Goal: Information Seeking & Learning: Learn about a topic

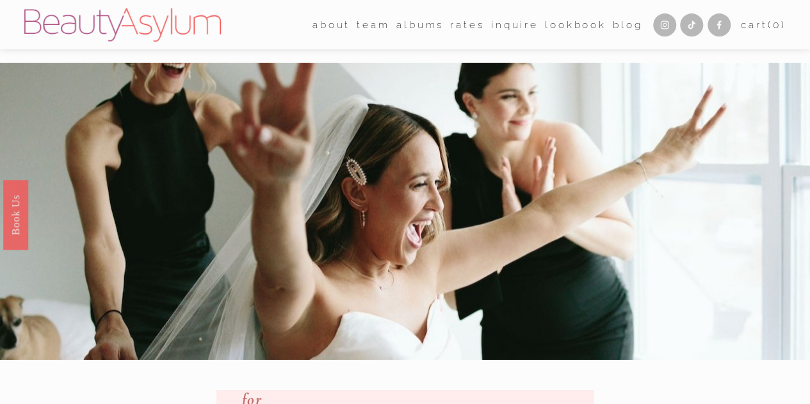
click at [450, 29] on link "Rates" at bounding box center [467, 25] width 34 height 20
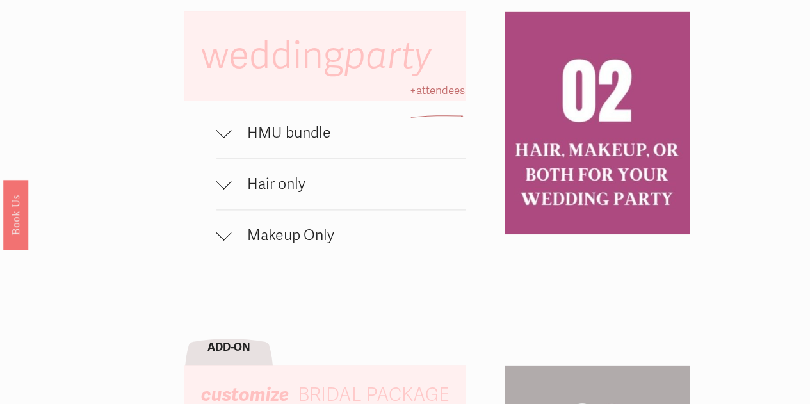
scroll to position [790, 0]
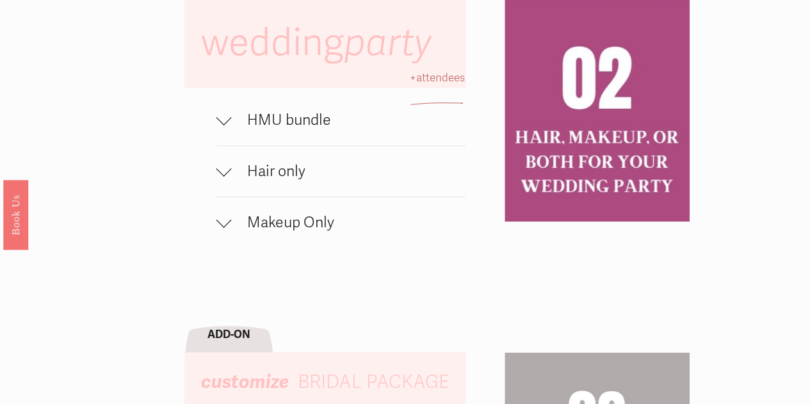
click at [275, 129] on span "HMU bundle" at bounding box center [349, 120] width 234 height 19
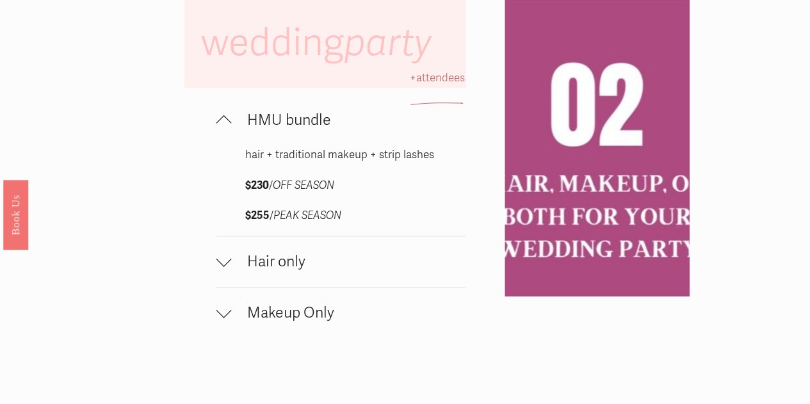
click at [275, 129] on span "HMU bundle" at bounding box center [349, 120] width 234 height 19
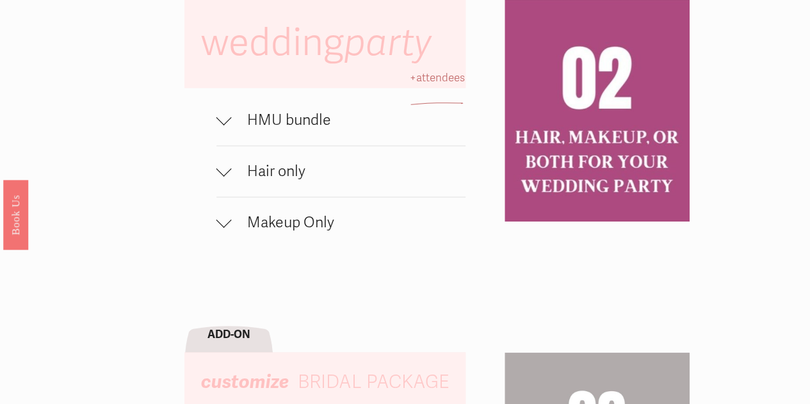
click at [288, 181] on span "Hair only" at bounding box center [349, 171] width 234 height 19
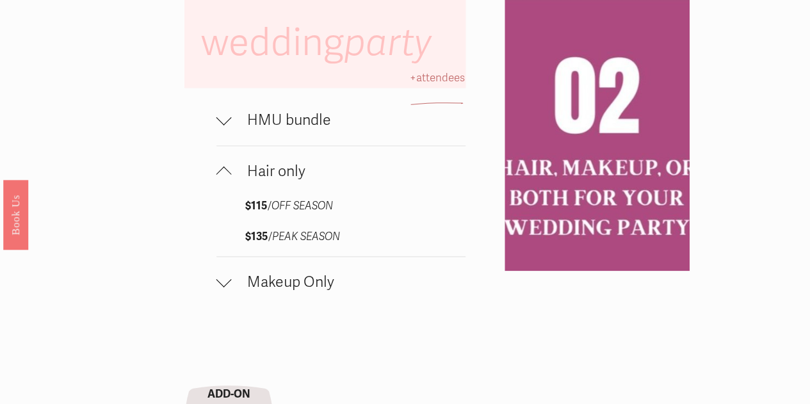
click at [288, 181] on span "Hair only" at bounding box center [349, 171] width 234 height 19
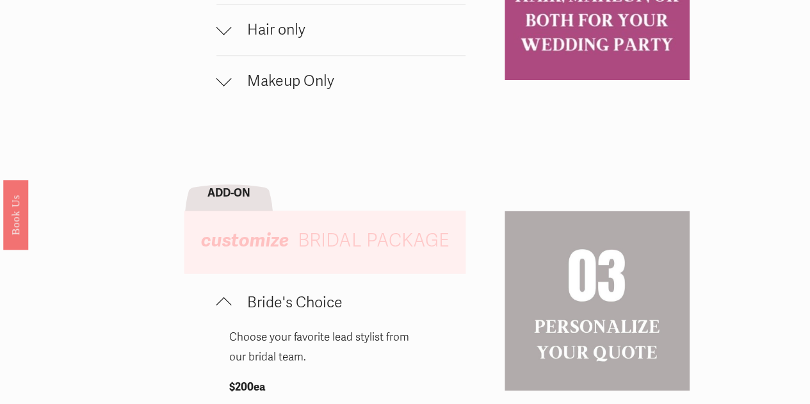
scroll to position [947, 0]
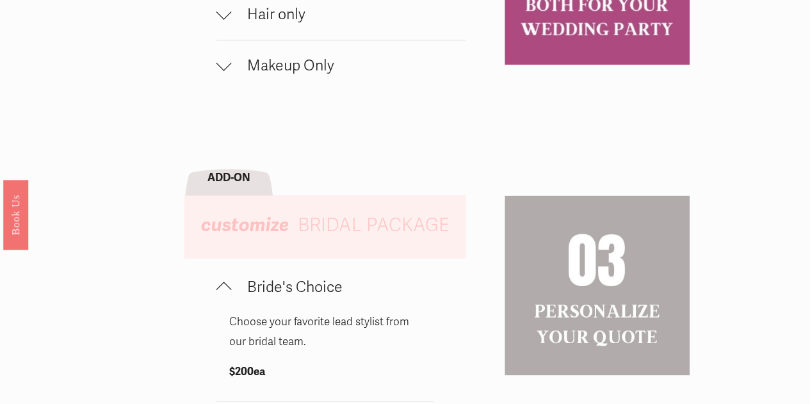
click at [249, 24] on span "Hair only" at bounding box center [349, 14] width 234 height 19
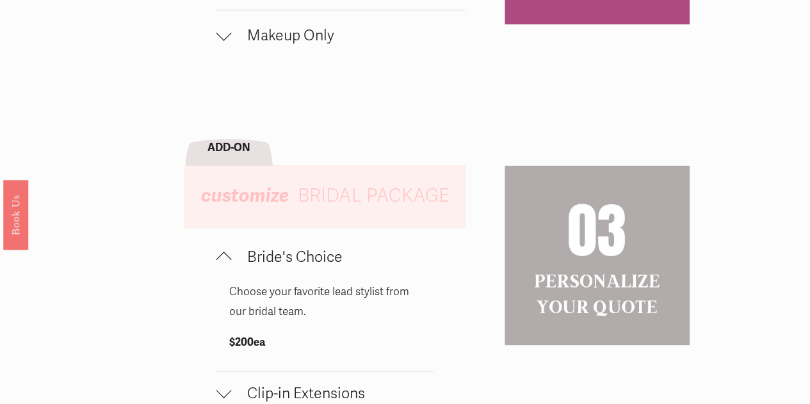
scroll to position [1050, 0]
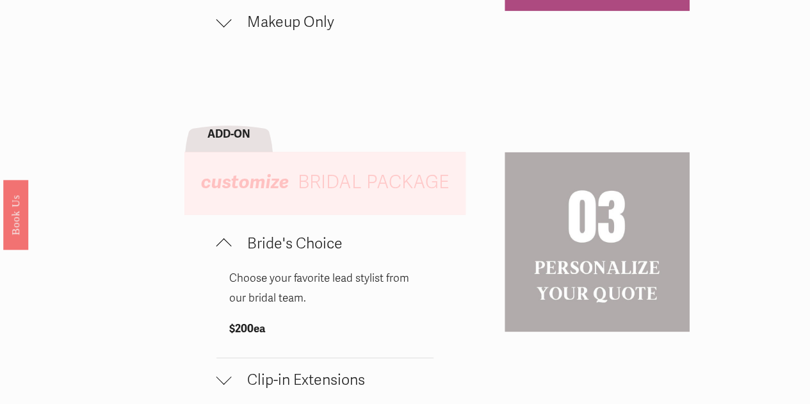
click at [307, 31] on span "Makeup Only" at bounding box center [349, 22] width 234 height 19
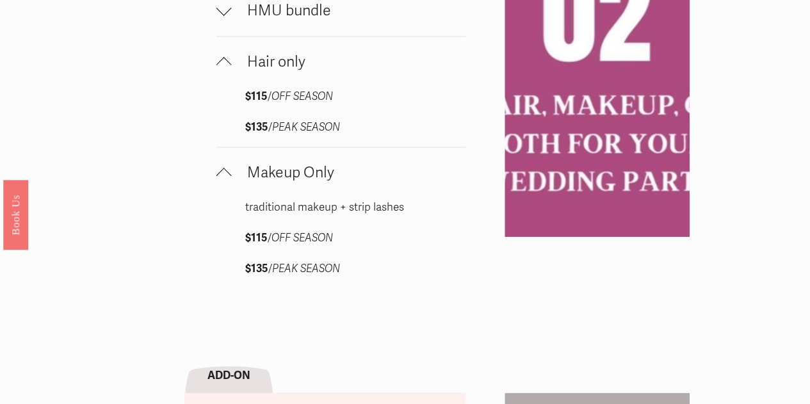
scroll to position [883, 0]
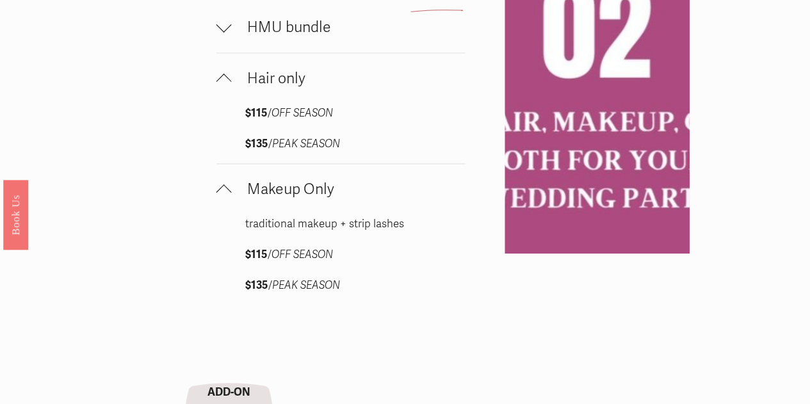
click at [287, 42] on button "HMU bundle" at bounding box center [340, 27] width 249 height 51
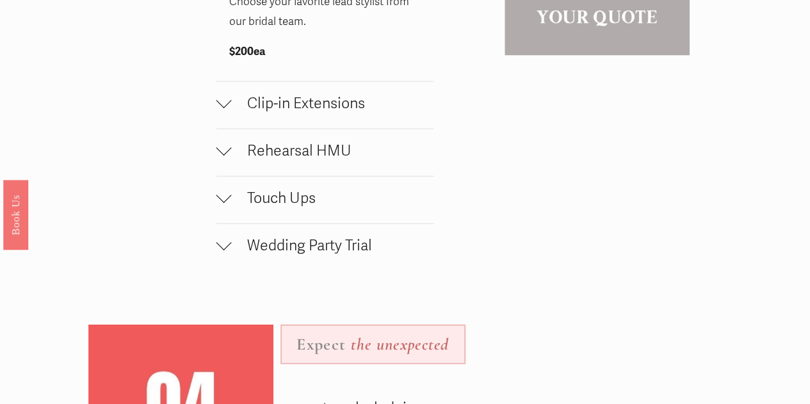
scroll to position [1450, 0]
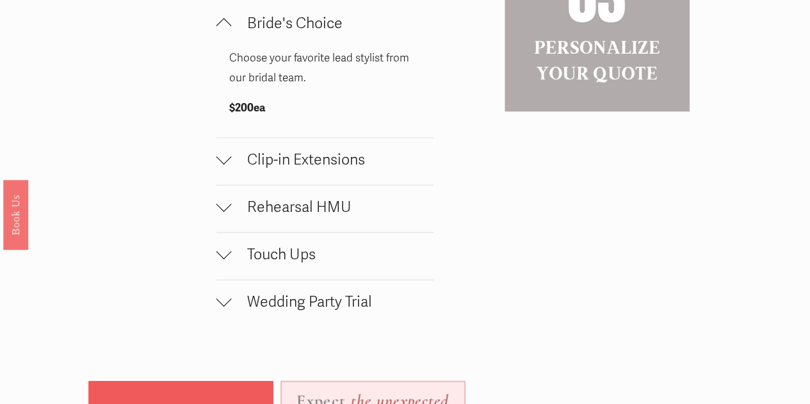
click at [234, 33] on span "Bride's Choice" at bounding box center [333, 23] width 202 height 19
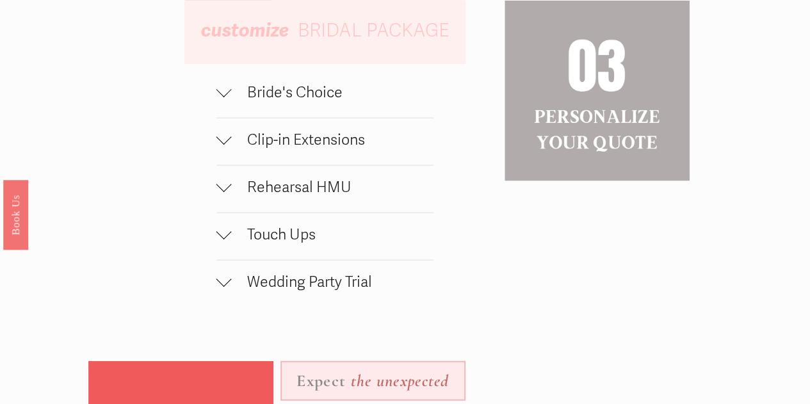
scroll to position [1349, 0]
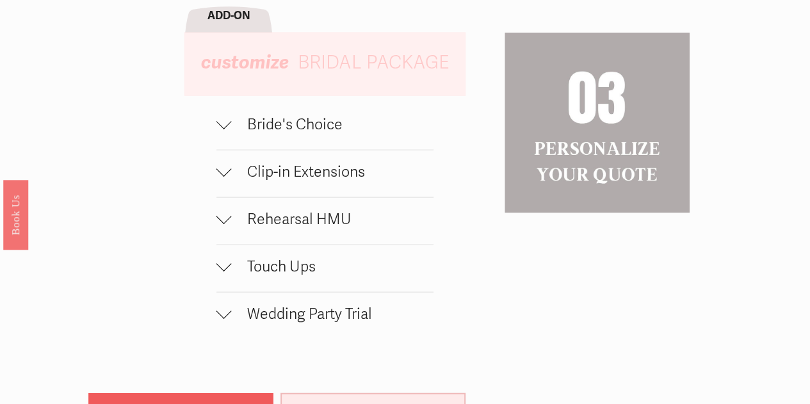
click at [307, 339] on button "Wedding Party Trial" at bounding box center [324, 316] width 217 height 47
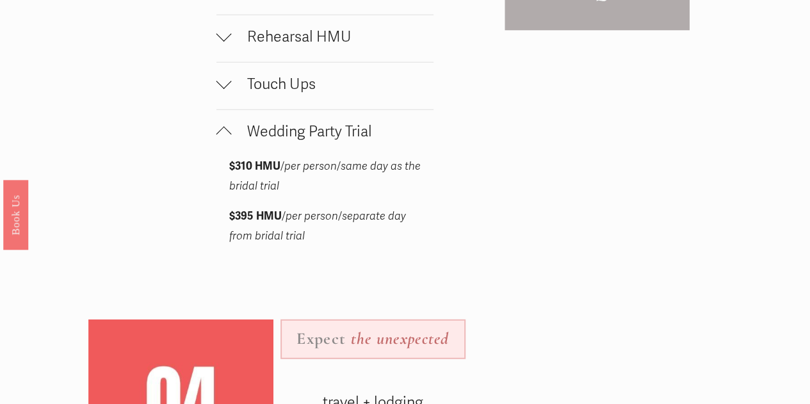
scroll to position [1585, 0]
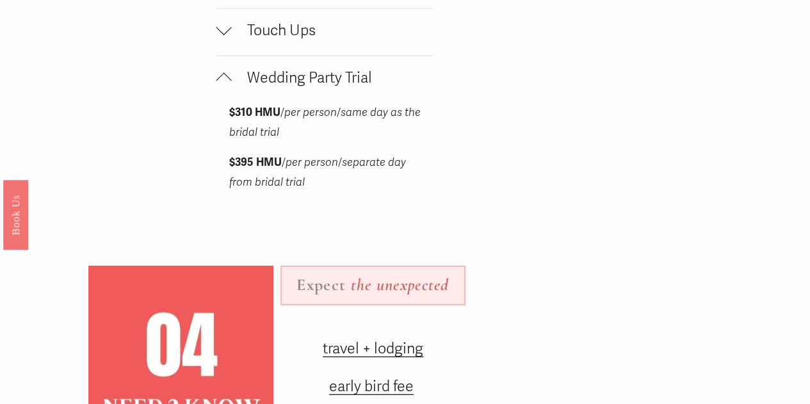
click at [231, 86] on div at bounding box center [223, 77] width 15 height 15
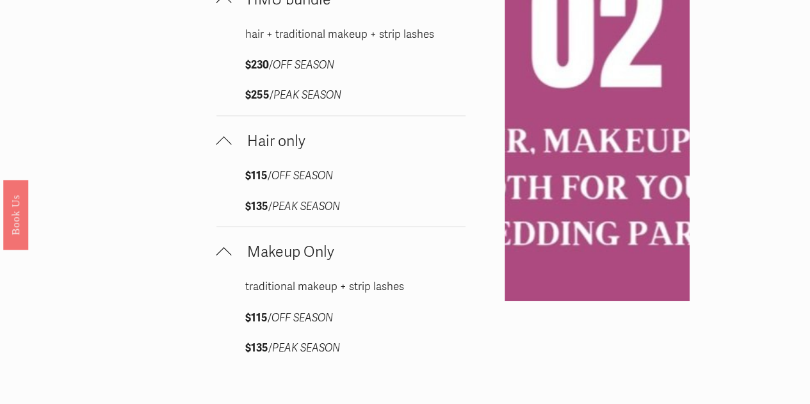
scroll to position [894, 0]
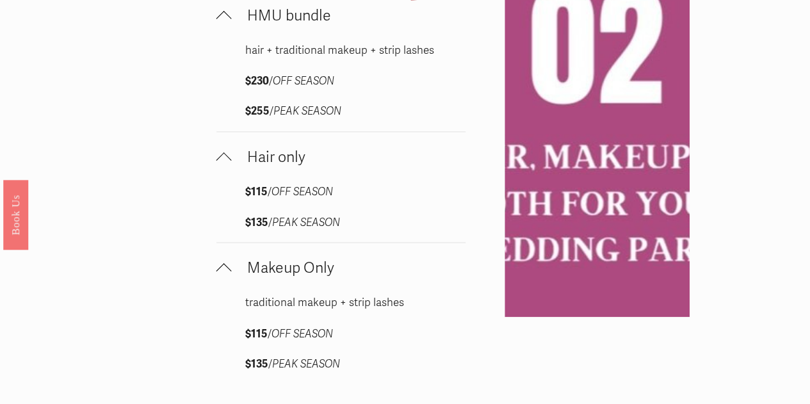
click at [234, 277] on span "Makeup Only" at bounding box center [349, 268] width 234 height 19
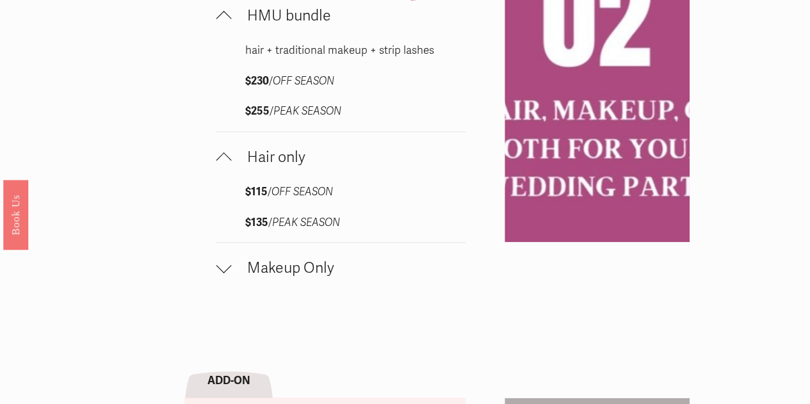
click at [231, 165] on div at bounding box center [223, 157] width 15 height 15
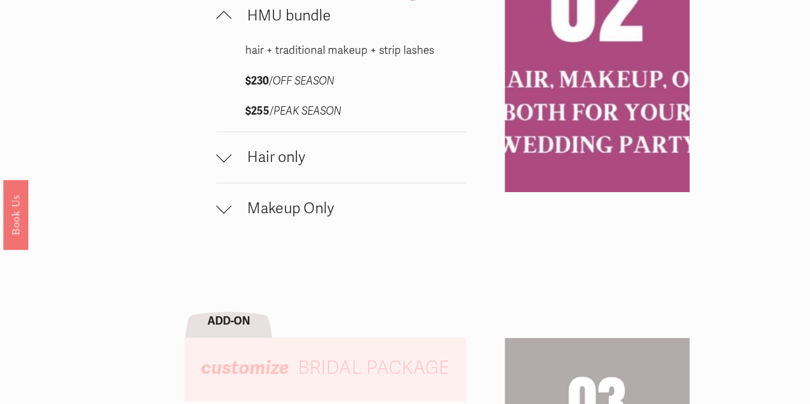
click at [225, 26] on div at bounding box center [223, 18] width 15 height 15
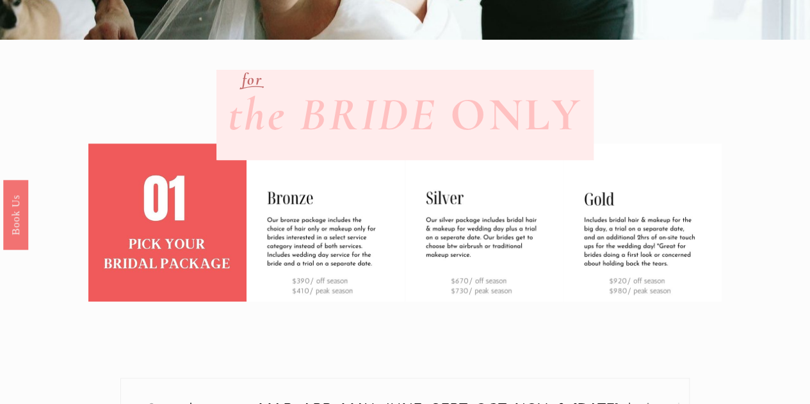
scroll to position [318, 0]
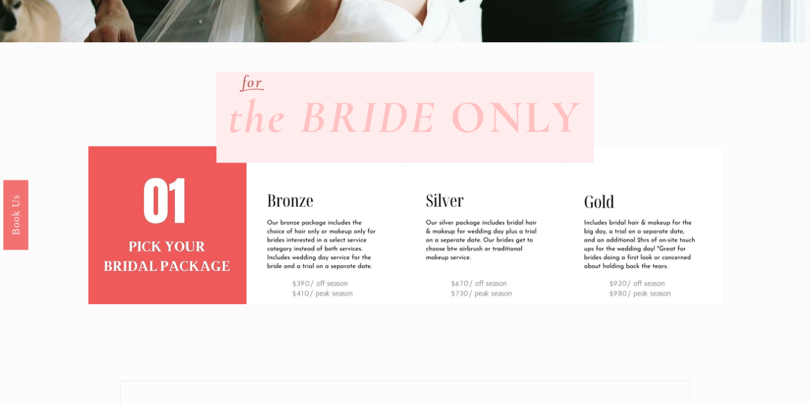
click at [799, 125] on div "the BRIDE ONLY for" at bounding box center [405, 94] width 810 height 699
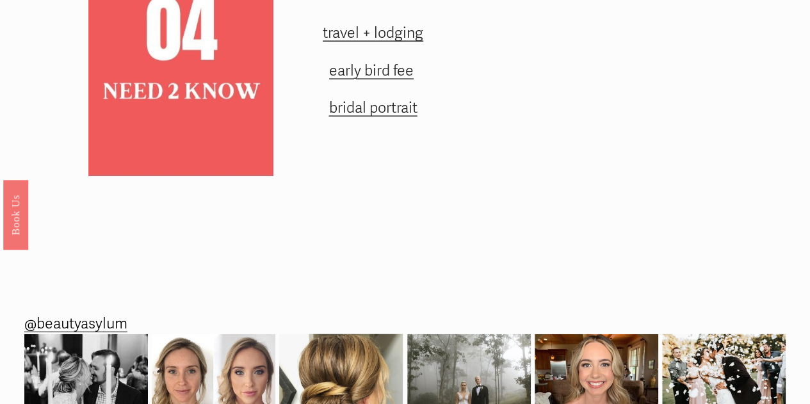
scroll to position [1572, 0]
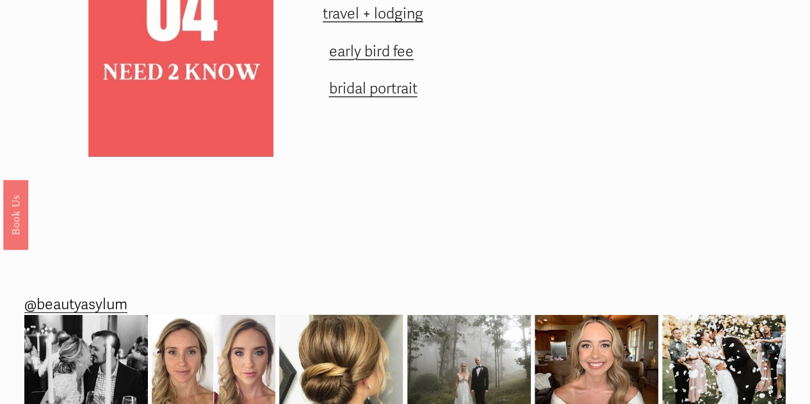
click at [383, 23] on span "travel + lodging" at bounding box center [373, 13] width 101 height 19
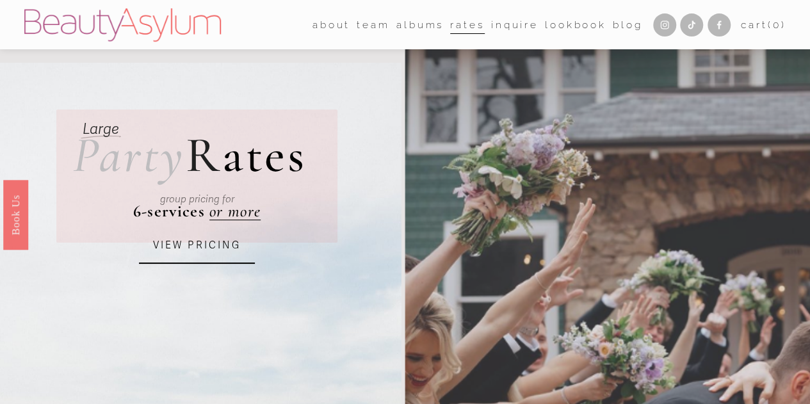
drag, startPoint x: 815, startPoint y: 54, endPoint x: 621, endPoint y: 45, distance: 194.9
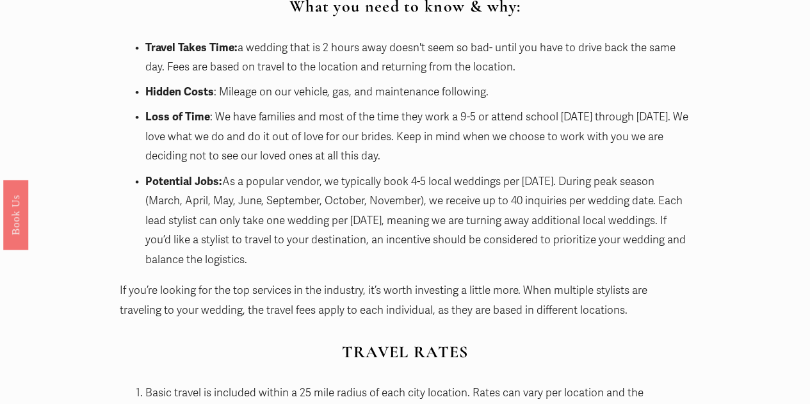
scroll to position [922, 0]
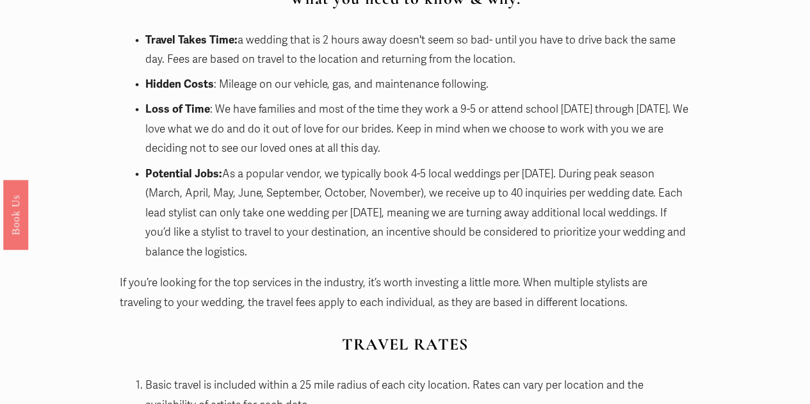
click at [427, 218] on p "Potential Jobs: As a popular vendor, we typically book 4-5 local weddings per S…" at bounding box center [418, 214] width 546 height 98
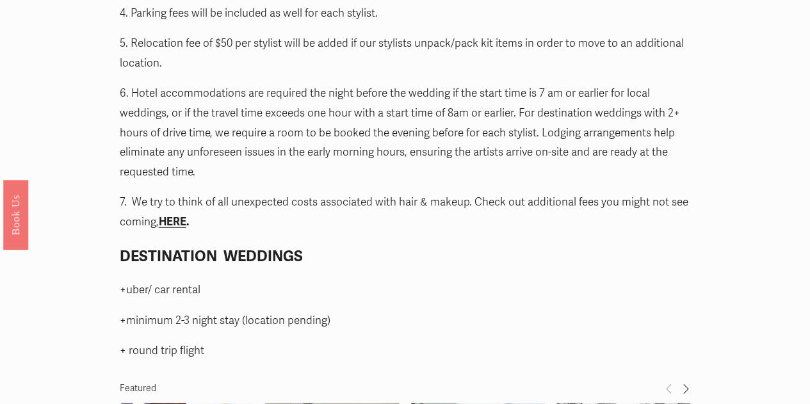
scroll to position [1549, 0]
